Goal: Information Seeking & Learning: Learn about a topic

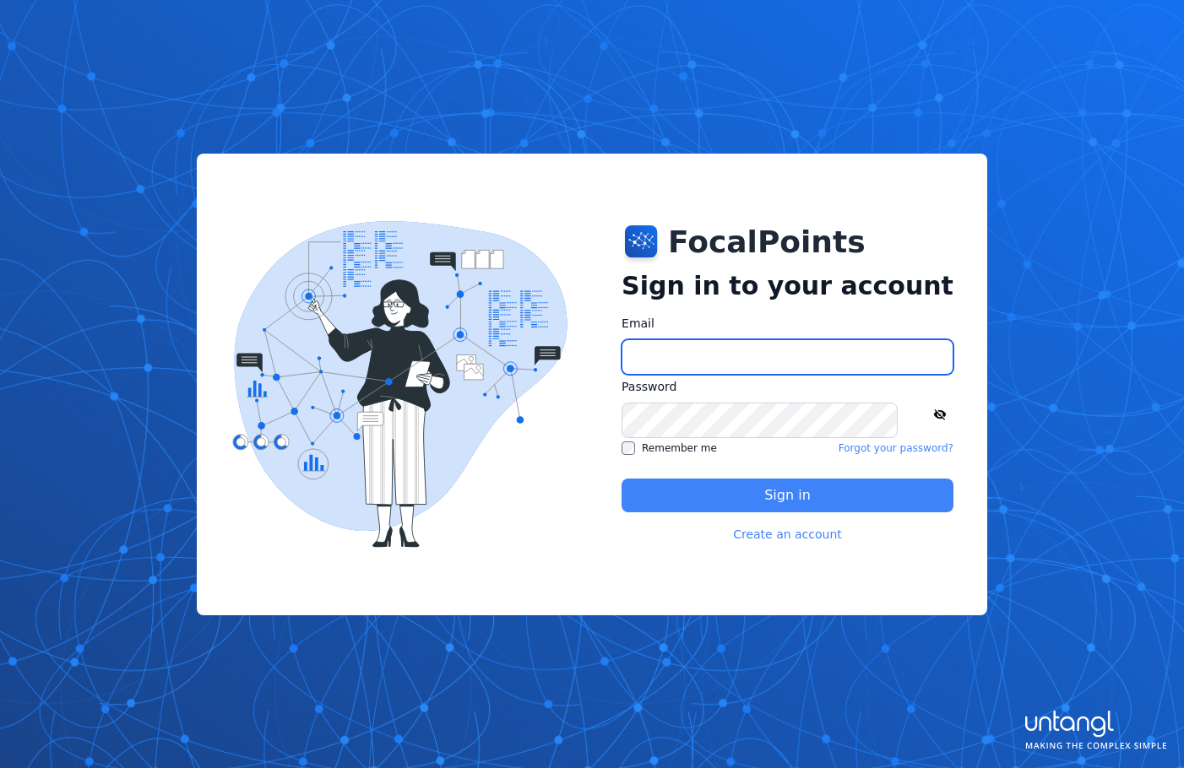
type input "**********"
click at [748, 498] on button "Sign in" at bounding box center [787, 496] width 332 height 34
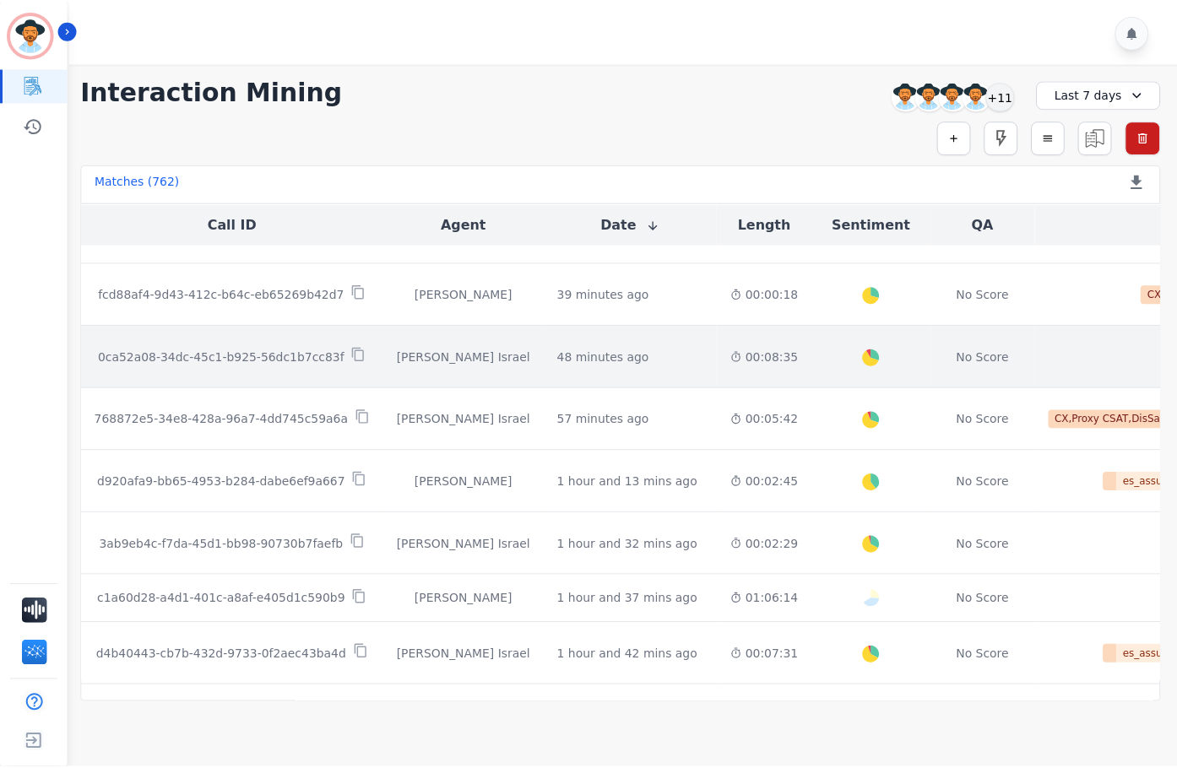
scroll to position [253, 0]
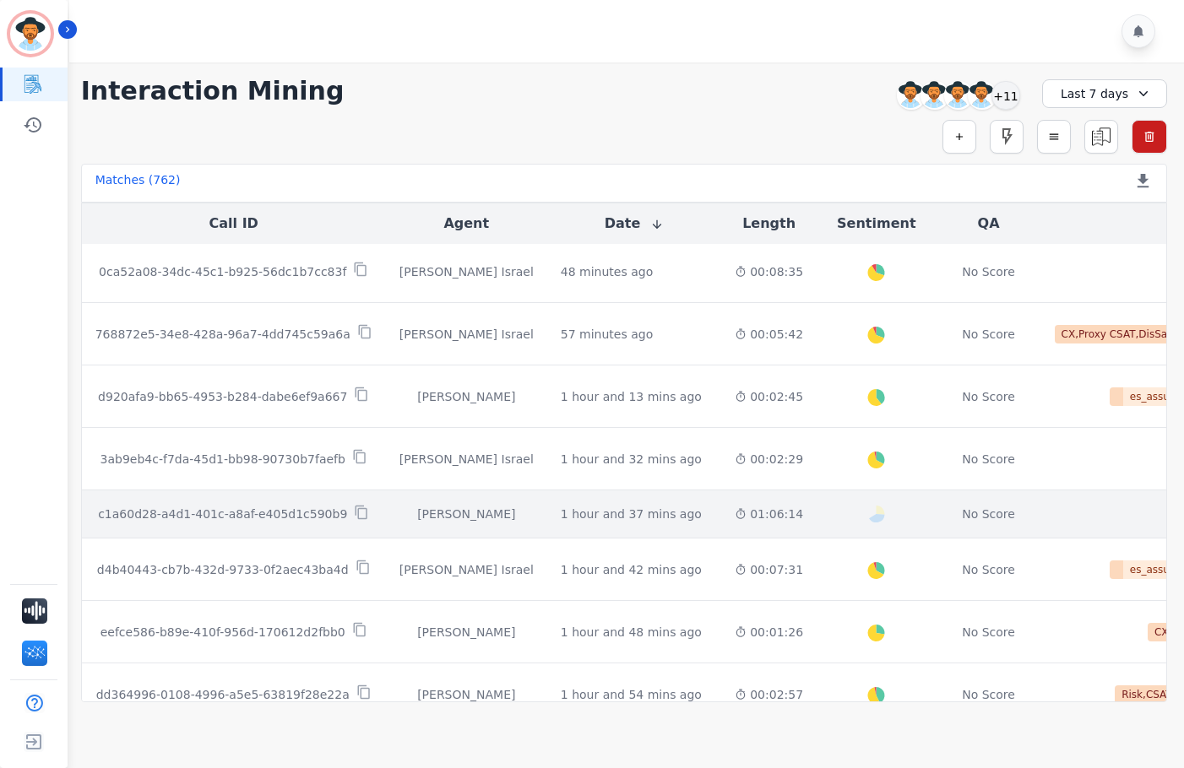
click at [721, 509] on td "01:06:14" at bounding box center [768, 514] width 95 height 48
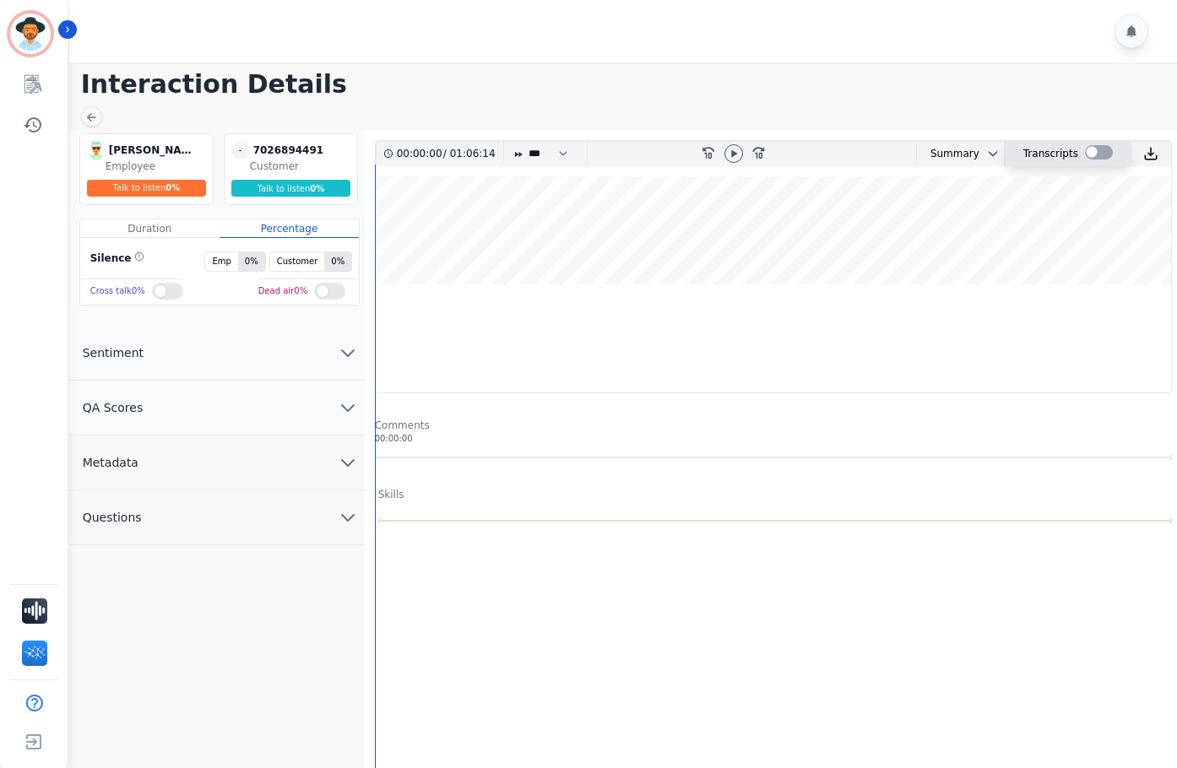
click at [1085, 154] on div at bounding box center [1099, 152] width 28 height 14
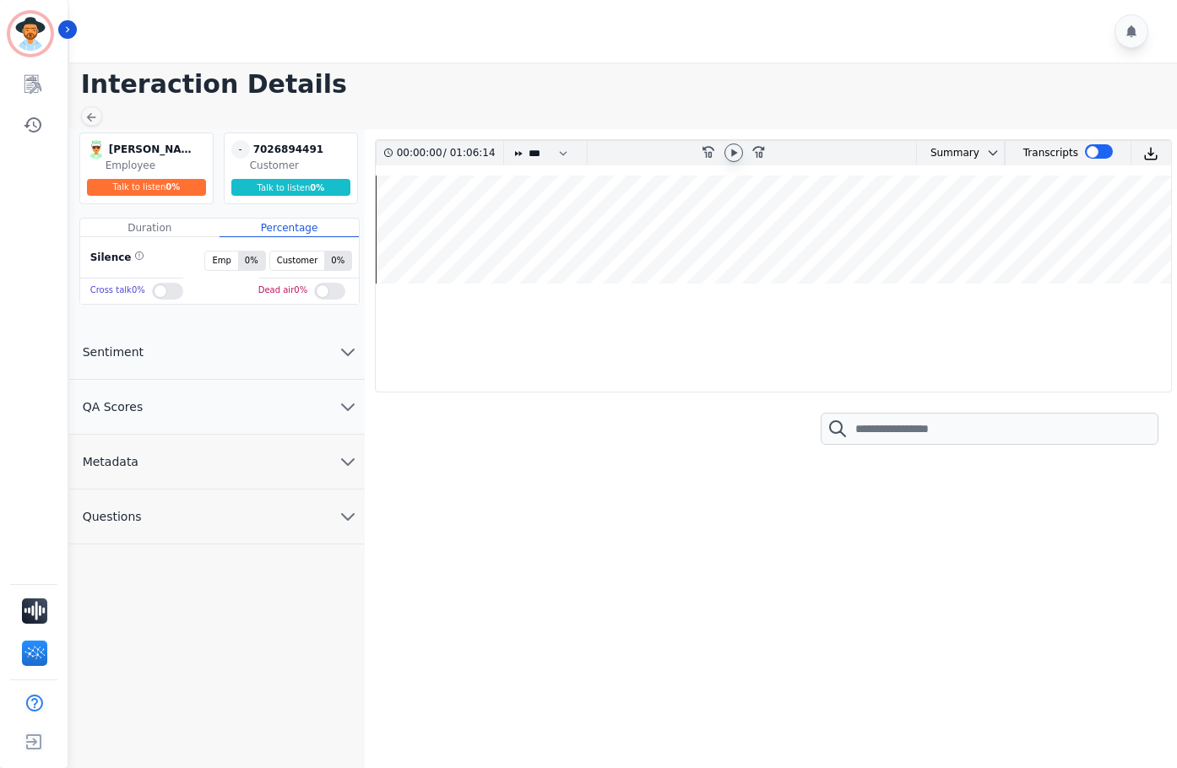
click at [727, 152] on icon at bounding box center [734, 153] width 14 height 14
click at [647, 478] on div at bounding box center [769, 612] width 789 height 295
click at [728, 152] on icon at bounding box center [734, 153] width 14 height 14
click at [727, 158] on icon at bounding box center [734, 153] width 14 height 14
click at [601, 223] on wave at bounding box center [773, 230] width 795 height 108
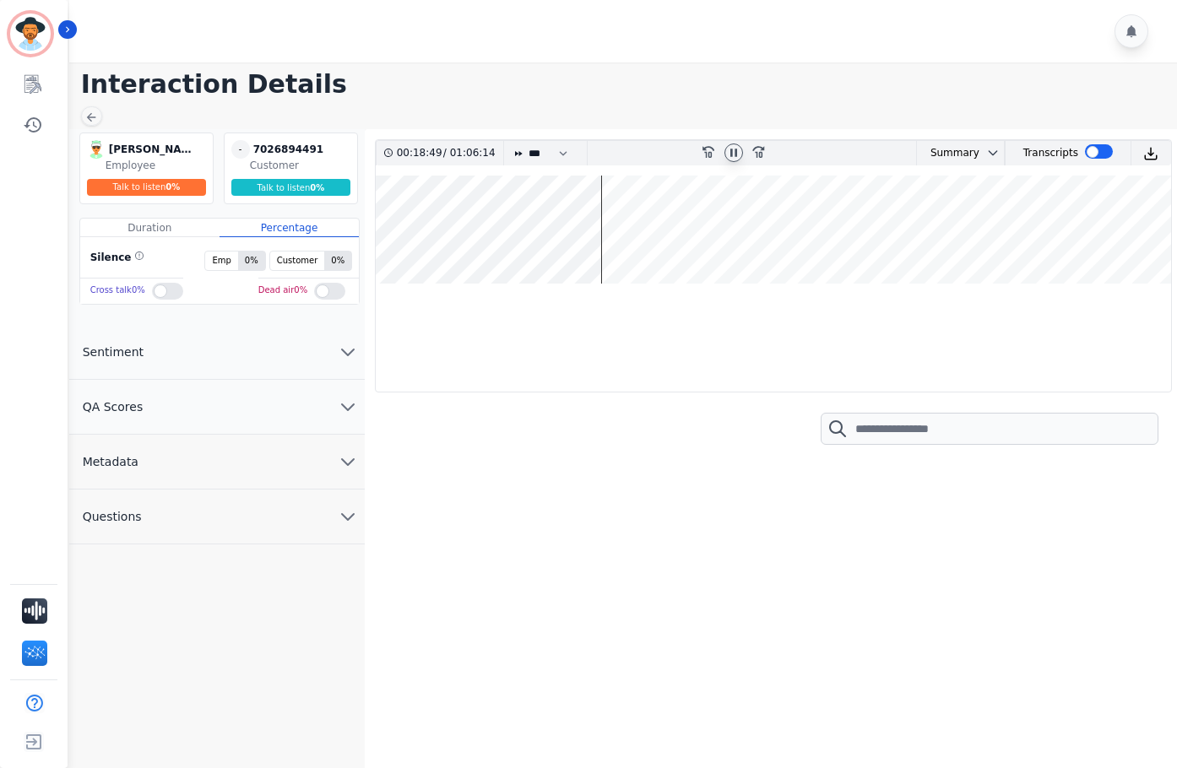
click at [619, 226] on wave at bounding box center [773, 230] width 795 height 108
click at [628, 226] on wave at bounding box center [773, 230] width 795 height 108
click at [648, 230] on wave at bounding box center [773, 230] width 795 height 108
click at [663, 230] on wave at bounding box center [773, 230] width 795 height 108
click at [676, 230] on wave at bounding box center [773, 230] width 795 height 108
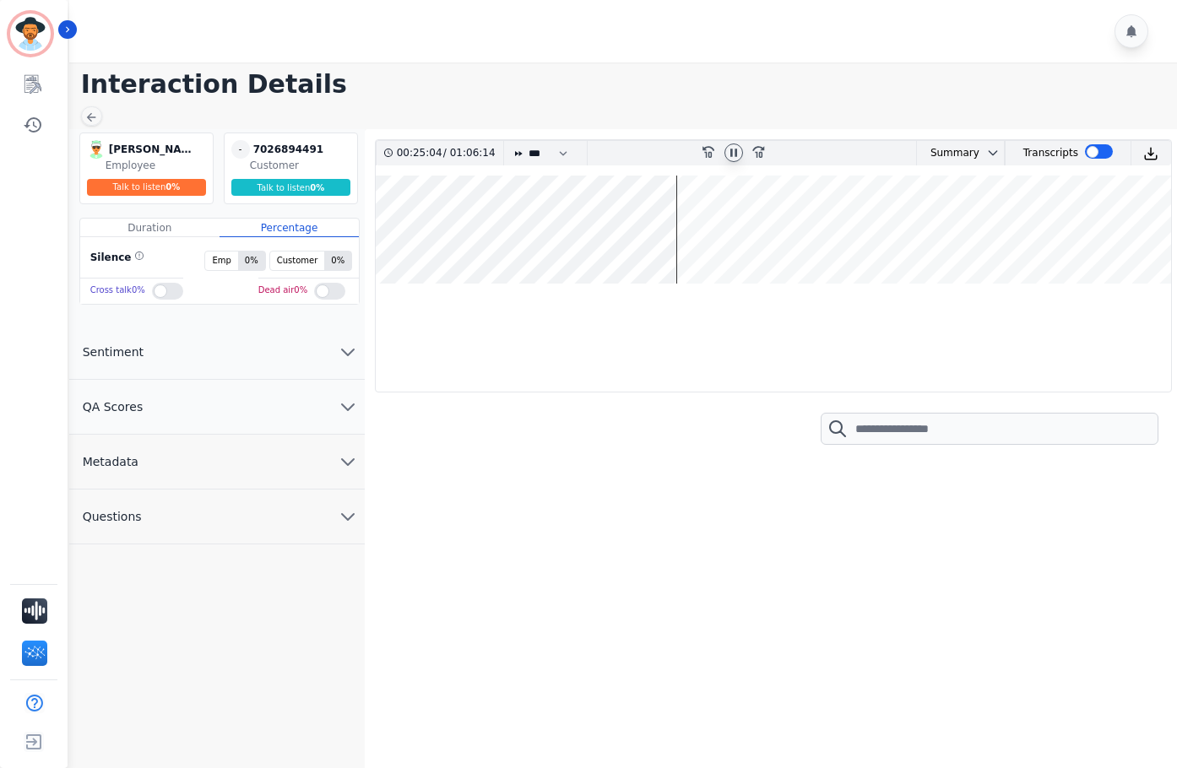
click at [695, 231] on wave at bounding box center [773, 230] width 795 height 108
click at [707, 233] on wave at bounding box center [773, 230] width 795 height 108
click at [626, 236] on wave at bounding box center [773, 230] width 795 height 108
click at [553, 229] on wave at bounding box center [773, 230] width 795 height 108
click at [575, 229] on wave at bounding box center [773, 230] width 795 height 108
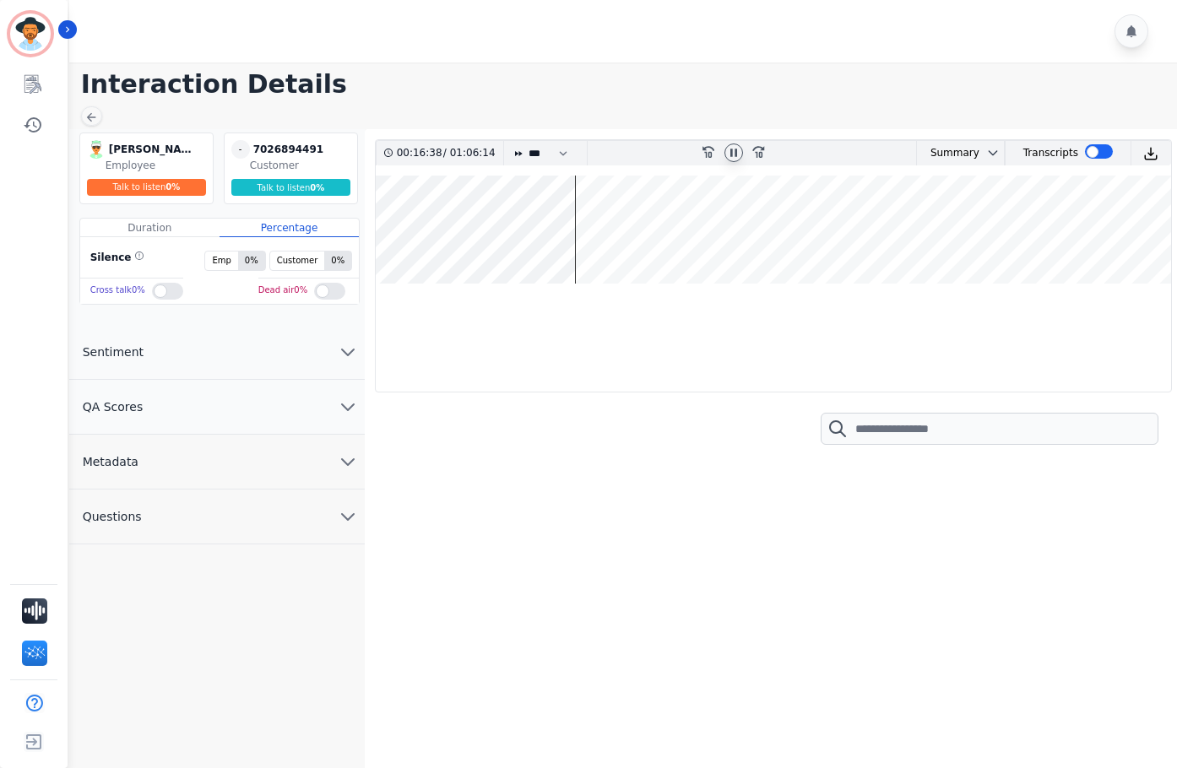
click at [599, 228] on wave at bounding box center [773, 230] width 795 height 108
click at [630, 240] on wave at bounding box center [773, 230] width 795 height 108
click at [624, 236] on wave at bounding box center [773, 230] width 795 height 108
click at [638, 234] on wave at bounding box center [773, 230] width 795 height 108
click at [651, 233] on wave at bounding box center [773, 230] width 795 height 108
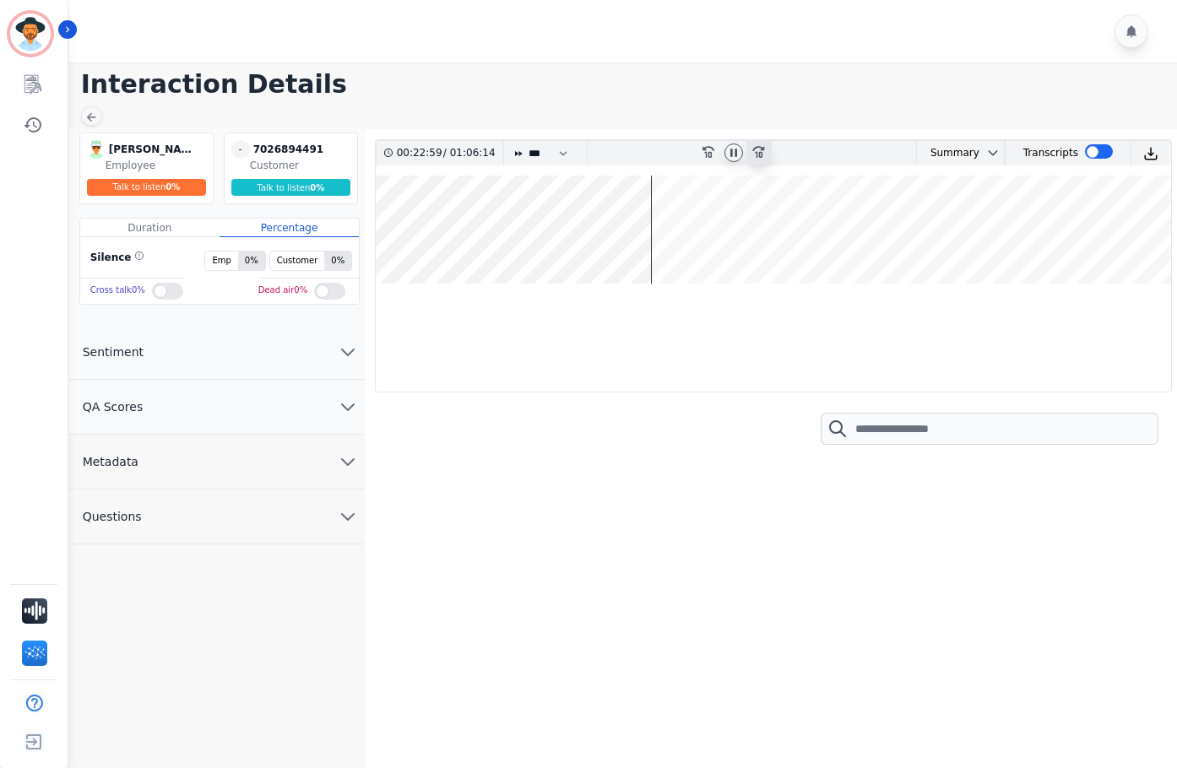
click at [760, 159] on div "fast-forward-10" at bounding box center [758, 153] width 25 height 24
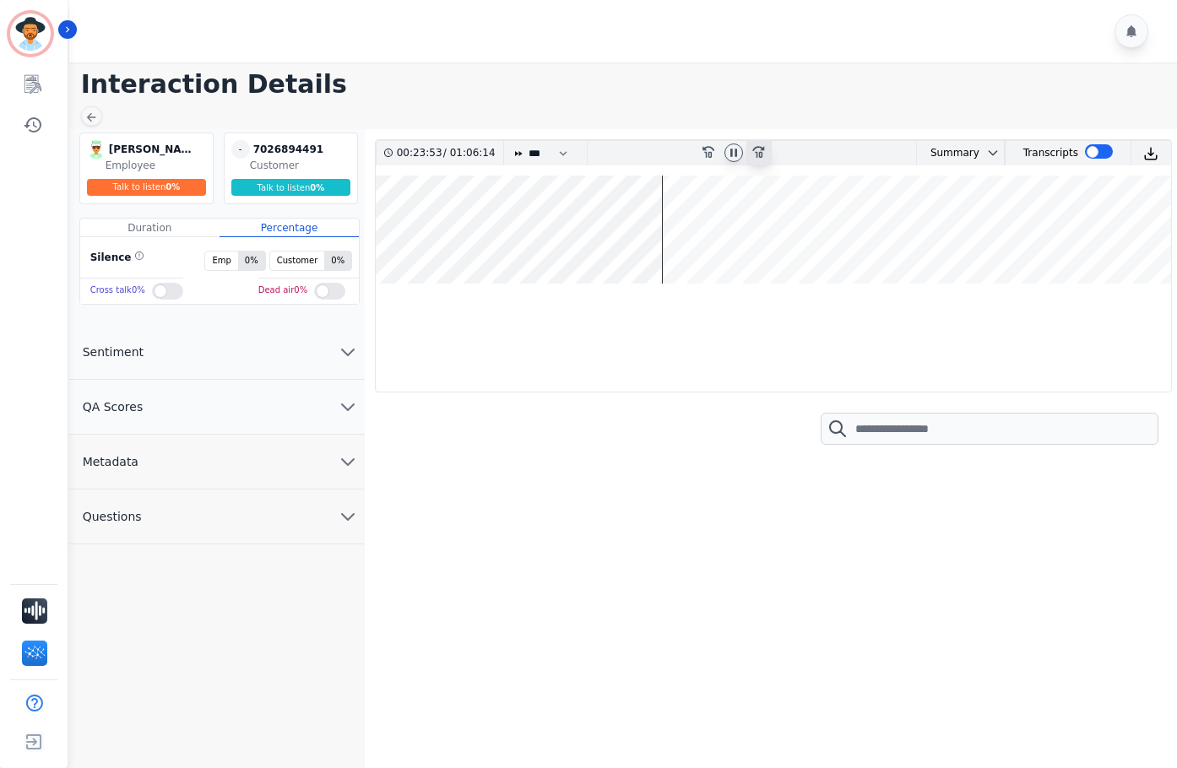
click at [760, 159] on div "fast-forward-10" at bounding box center [758, 153] width 25 height 24
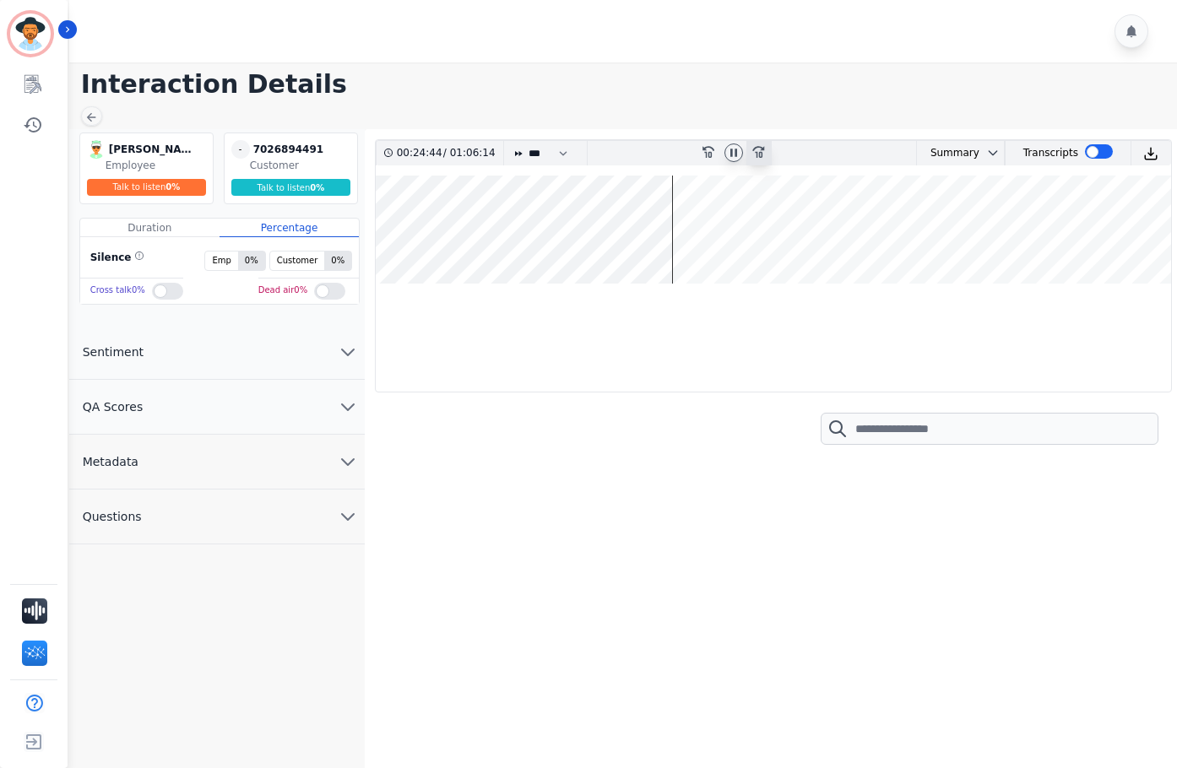
click at [760, 159] on div "fast-forward-10" at bounding box center [758, 153] width 25 height 24
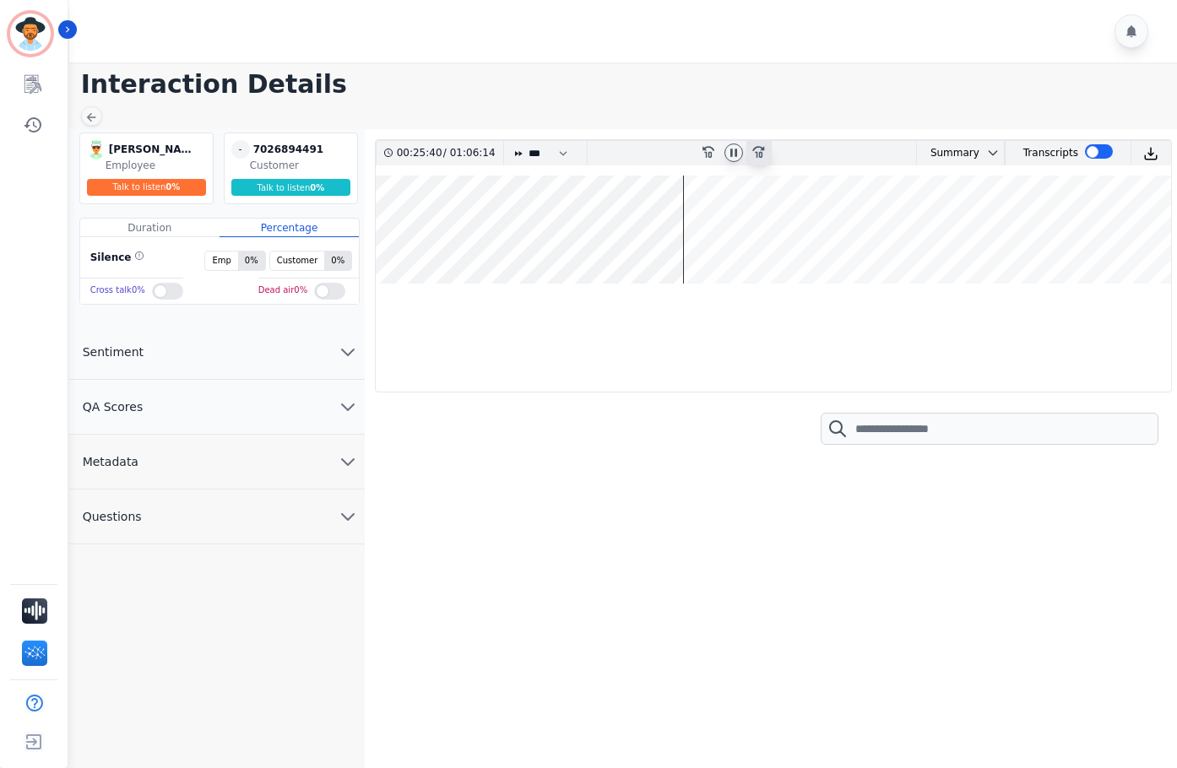
click at [760, 159] on div "fast-forward-10" at bounding box center [758, 153] width 25 height 24
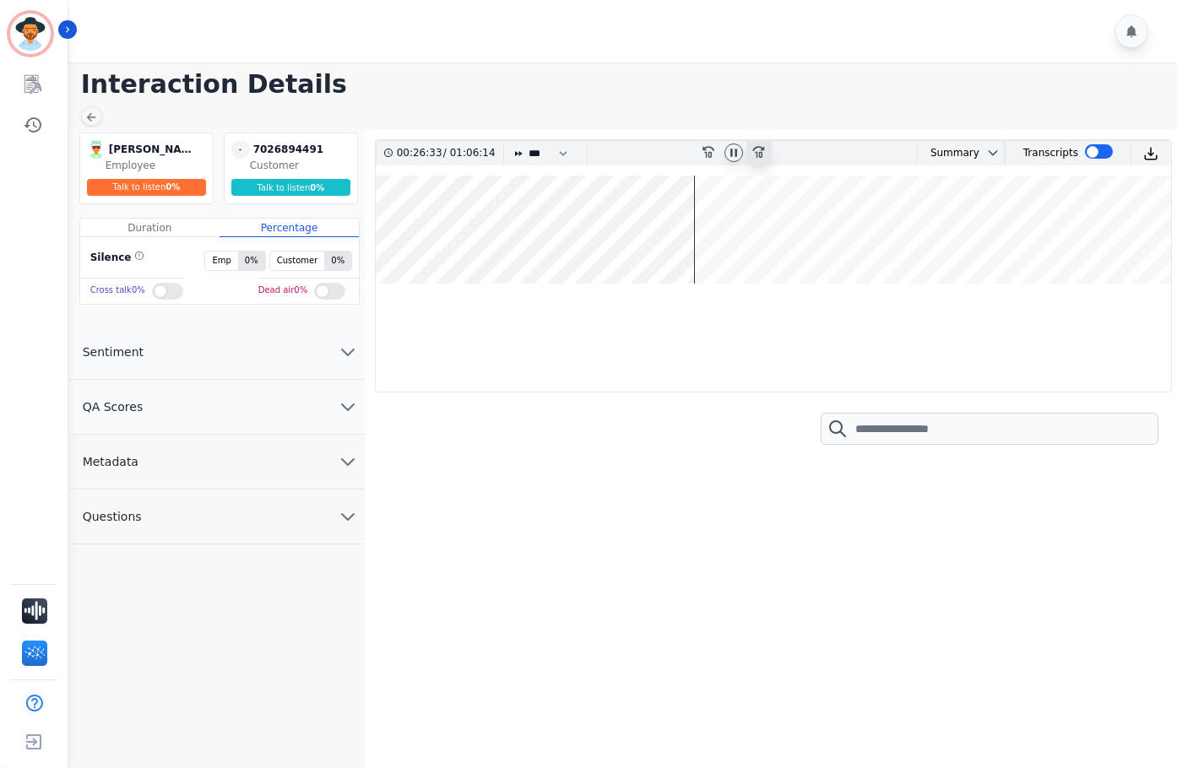
click at [760, 159] on div "fast-forward-10" at bounding box center [758, 153] width 25 height 24
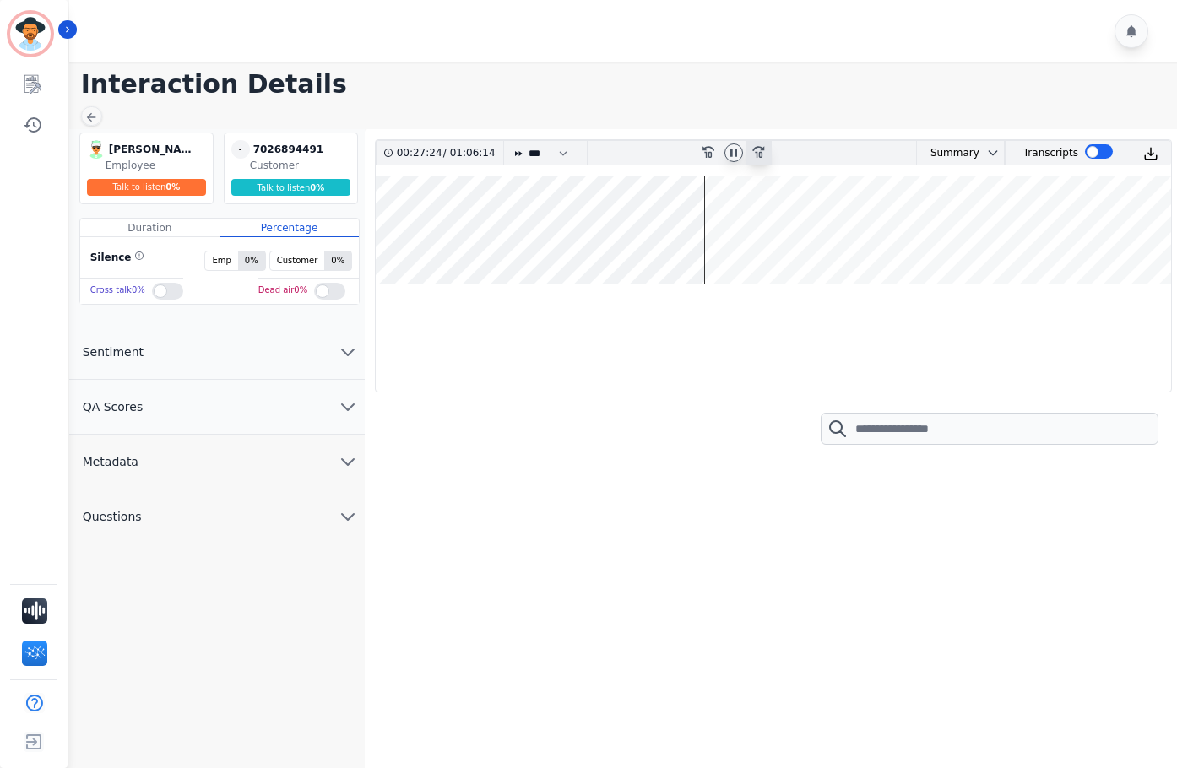
click at [760, 159] on div "fast-forward-10" at bounding box center [758, 153] width 25 height 24
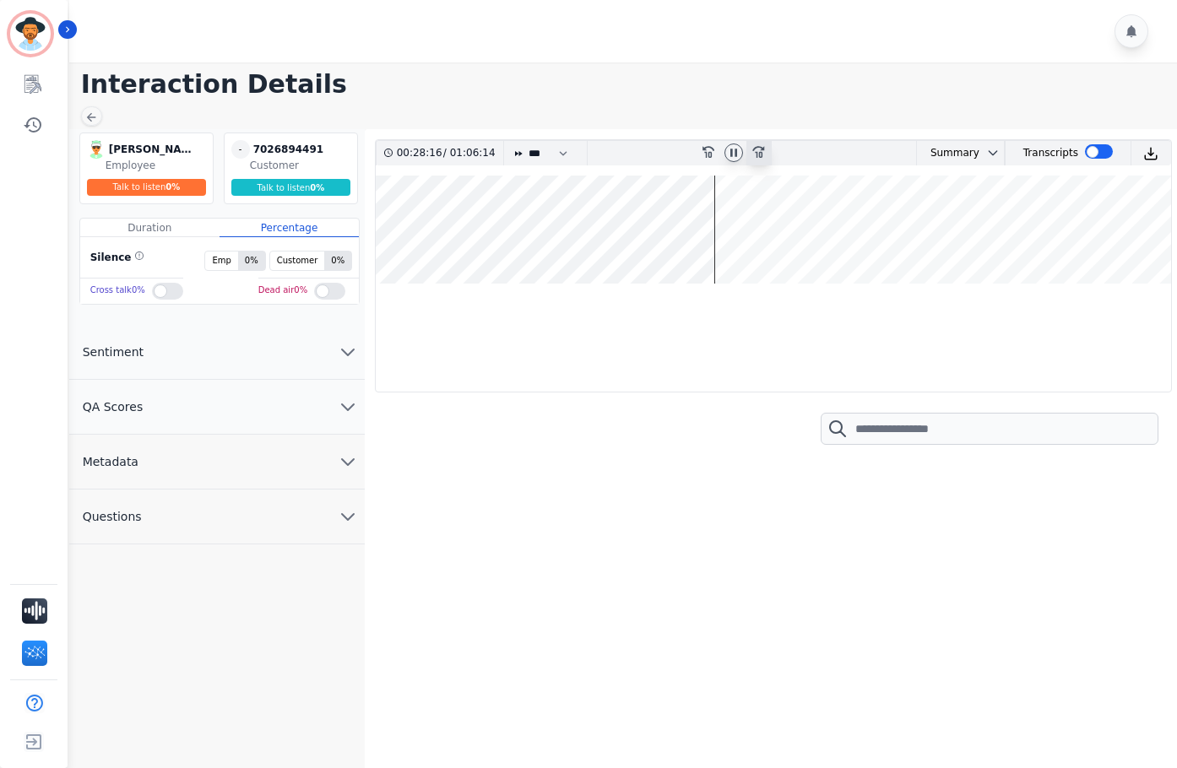
click at [760, 159] on div "fast-forward-10" at bounding box center [758, 153] width 25 height 24
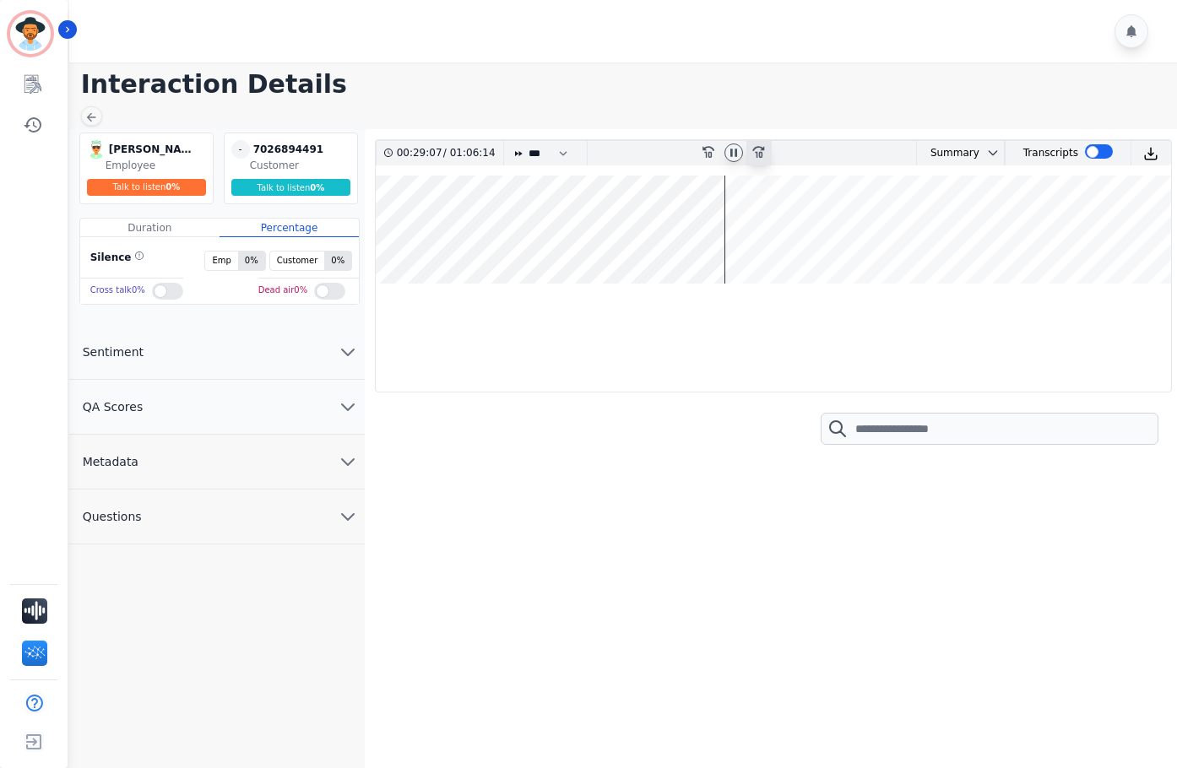
click at [760, 159] on div "fast-forward-10" at bounding box center [758, 153] width 25 height 24
click at [759, 154] on icon at bounding box center [758, 153] width 12 height 12
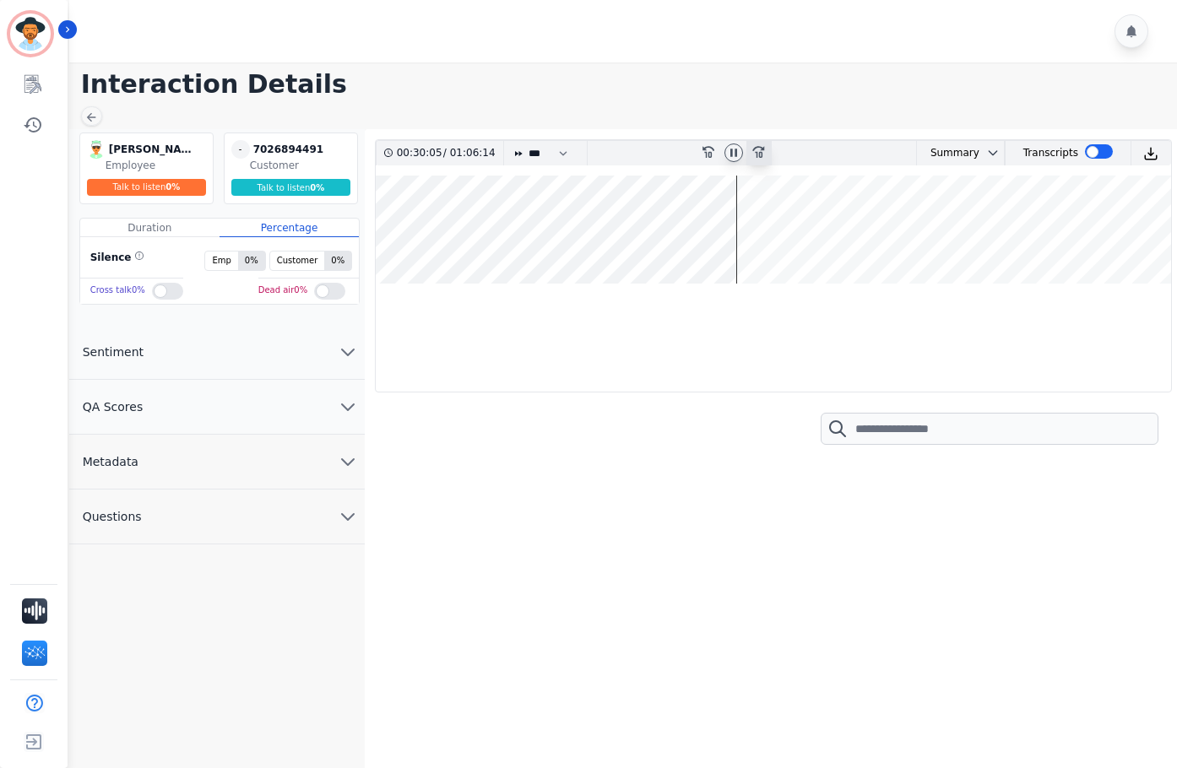
click at [759, 154] on icon at bounding box center [758, 153] width 12 height 12
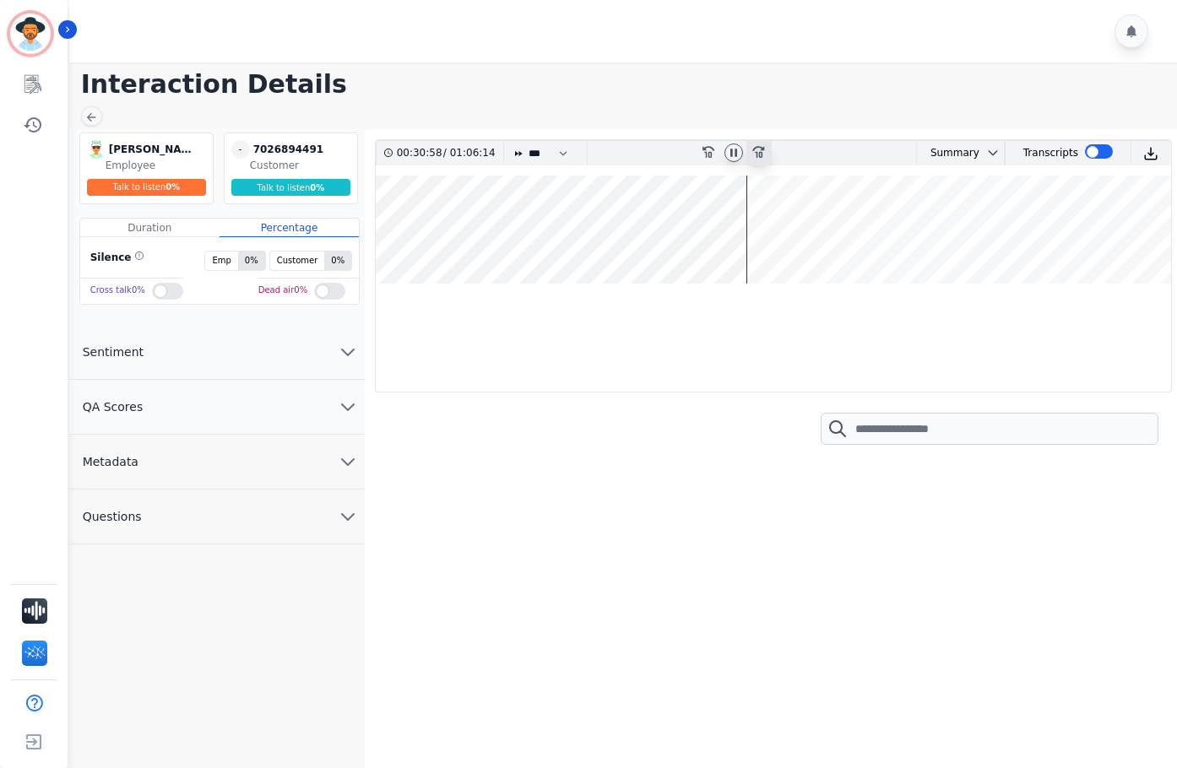
click at [759, 154] on icon at bounding box center [758, 153] width 12 height 12
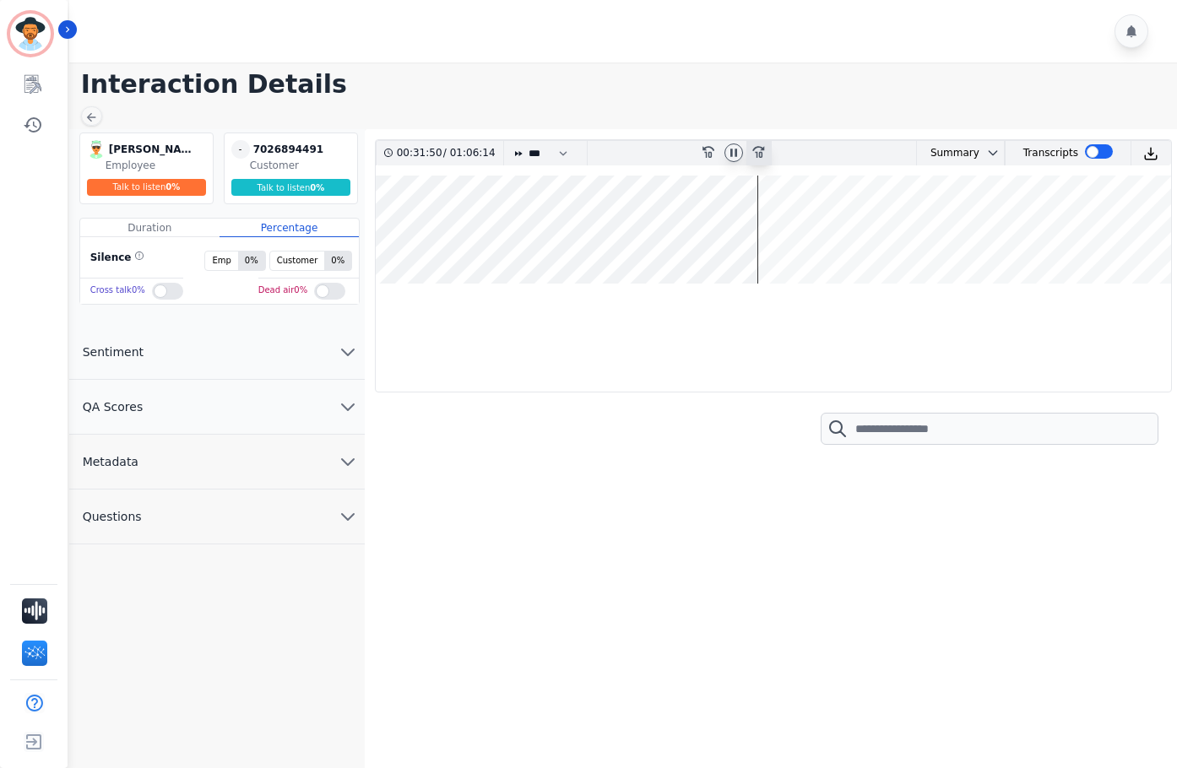
click at [759, 152] on icon "fast-forward-10" at bounding box center [758, 151] width 14 height 14
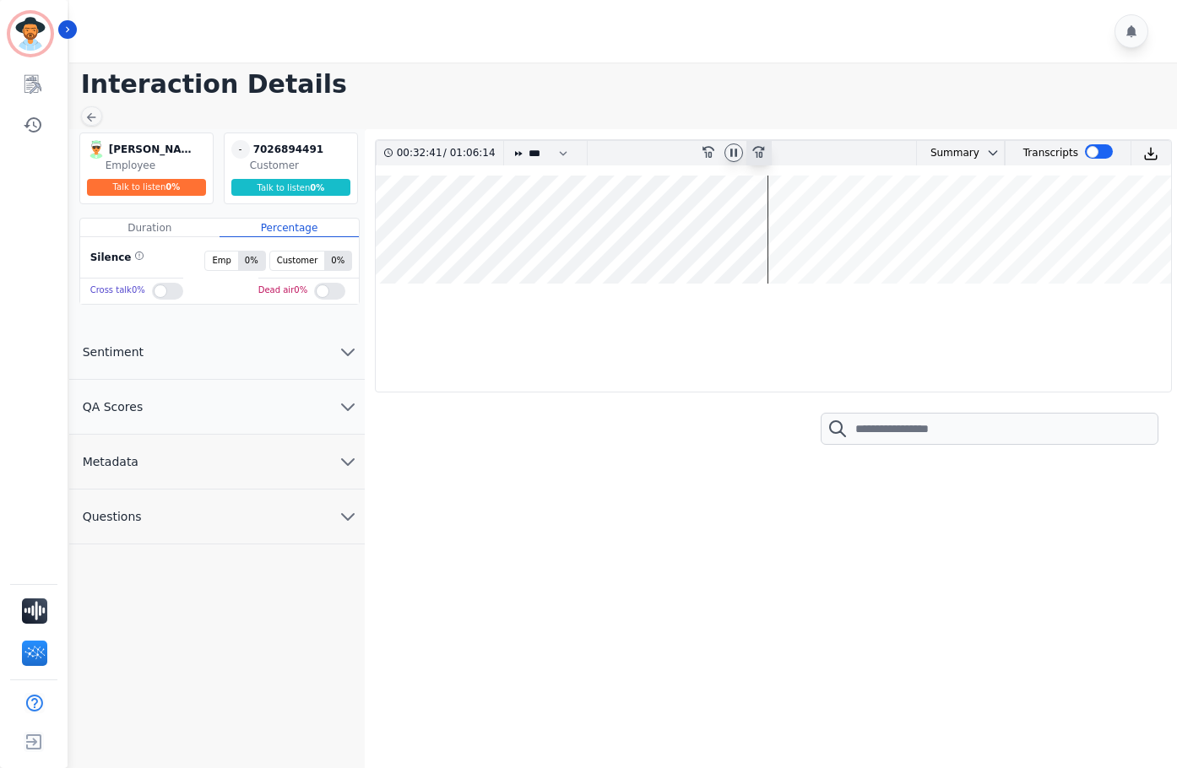
click at [759, 152] on icon "fast-forward-10" at bounding box center [758, 151] width 14 height 14
click at [713, 151] on icon at bounding box center [708, 153] width 12 height 12
click at [760, 150] on icon "fast-forward-10" at bounding box center [758, 151] width 14 height 14
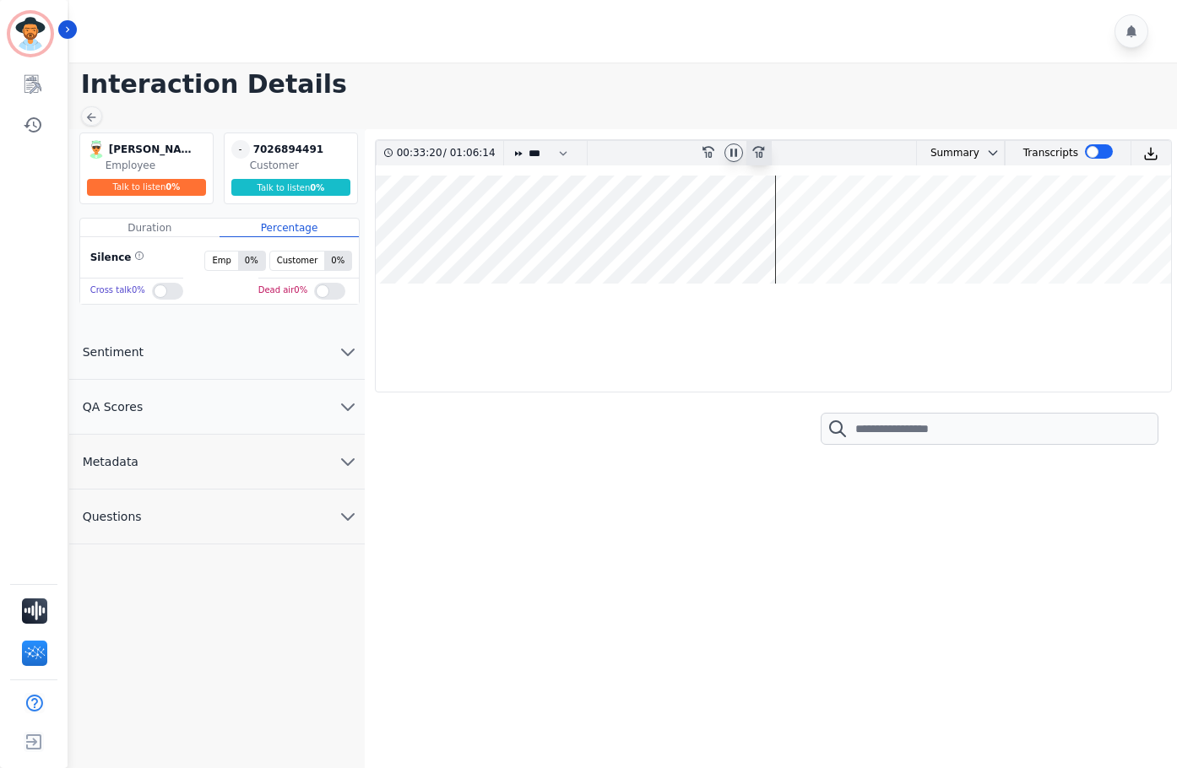
click at [760, 150] on icon "fast-forward-10" at bounding box center [758, 151] width 14 height 14
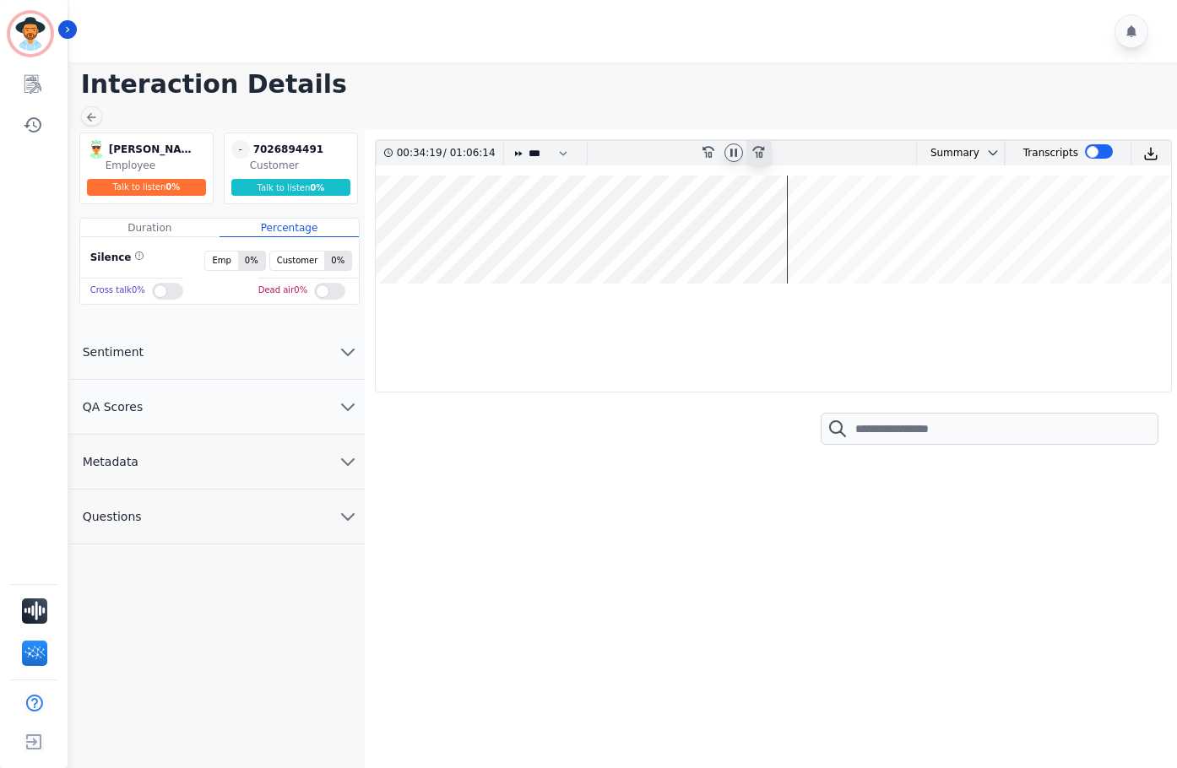
click at [760, 150] on icon "fast-forward-10" at bounding box center [758, 151] width 14 height 14
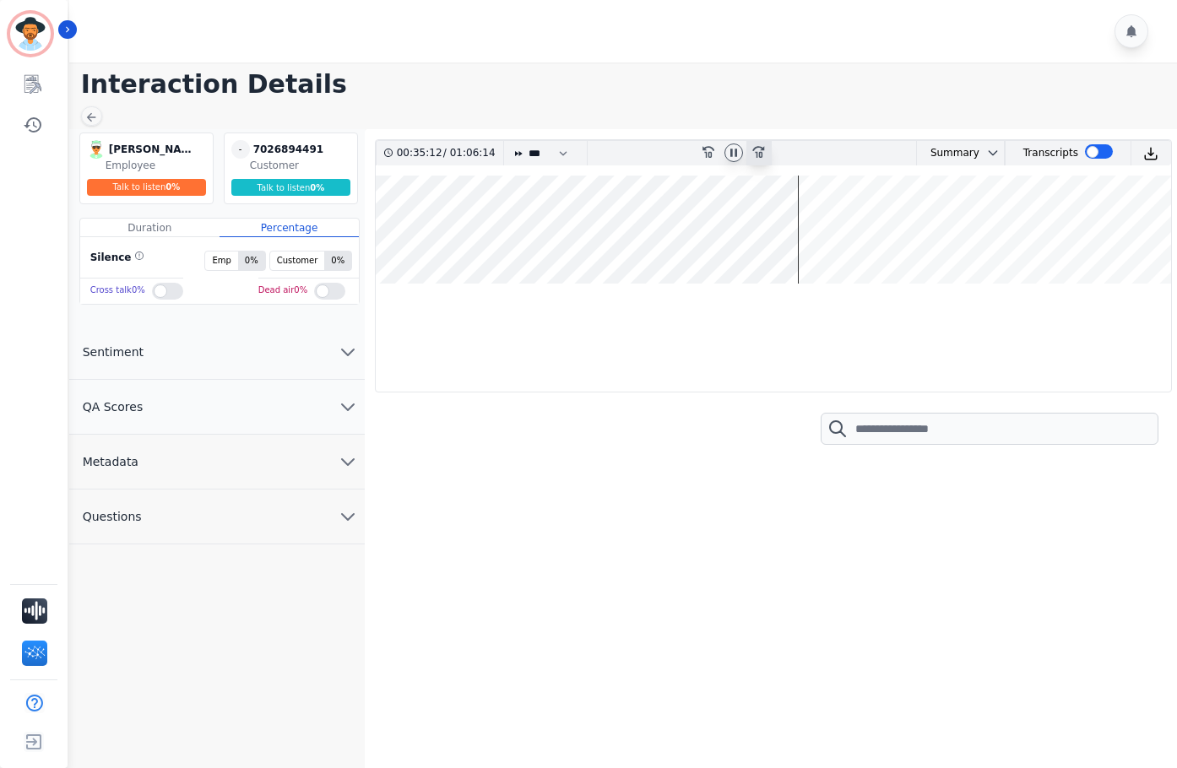
click at [760, 150] on icon "fast-forward-10" at bounding box center [758, 151] width 14 height 14
click at [761, 150] on icon at bounding box center [758, 153] width 12 height 12
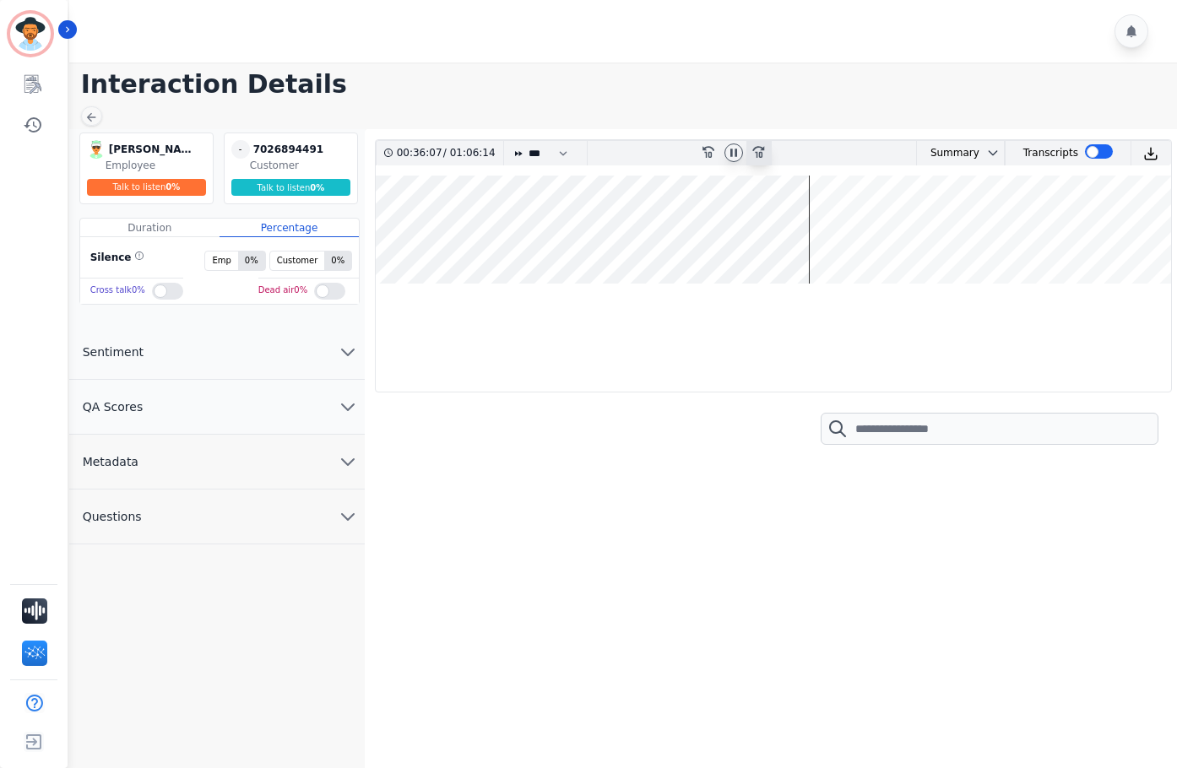
click at [761, 150] on icon at bounding box center [758, 153] width 12 height 12
